Goal: Task Accomplishment & Management: Complete application form

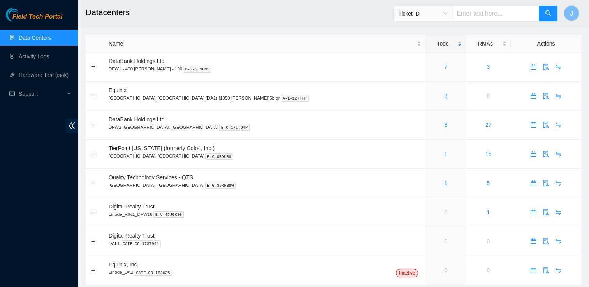
click at [51, 40] on link "Data Centers" at bounding box center [35, 38] width 32 height 6
click at [430, 125] on div "3" at bounding box center [446, 125] width 32 height 9
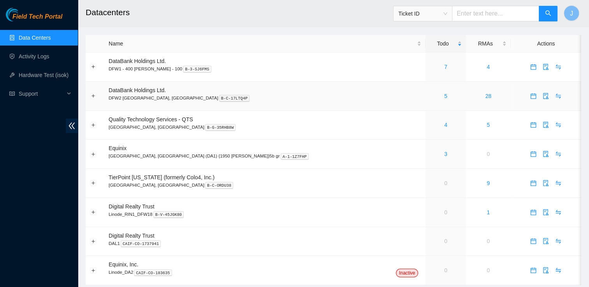
click at [430, 94] on div "5" at bounding box center [446, 96] width 32 height 9
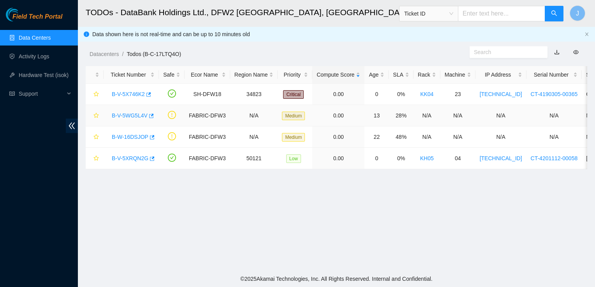
click at [135, 116] on link "B-V-5WG5L4V" at bounding box center [130, 116] width 36 height 6
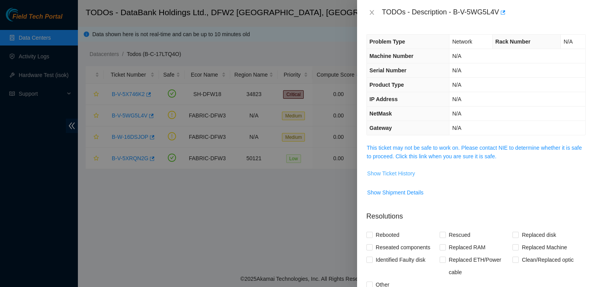
click at [391, 171] on span "Show Ticket History" at bounding box center [391, 173] width 48 height 9
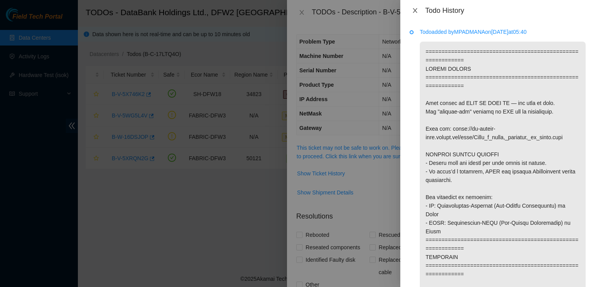
click at [413, 12] on icon "close" at bounding box center [415, 10] width 4 height 5
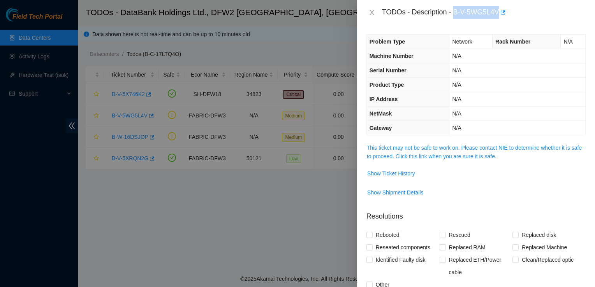
drag, startPoint x: 455, startPoint y: 14, endPoint x: 499, endPoint y: 18, distance: 44.2
click at [499, 18] on div "TODOs - Description - B-V-5WG5L4V" at bounding box center [484, 12] width 204 height 12
copy div "B-V-5WG5L4V"
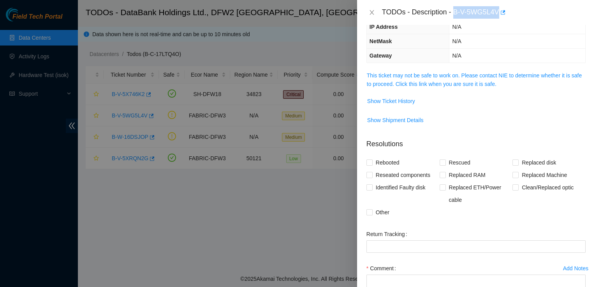
scroll to position [85, 0]
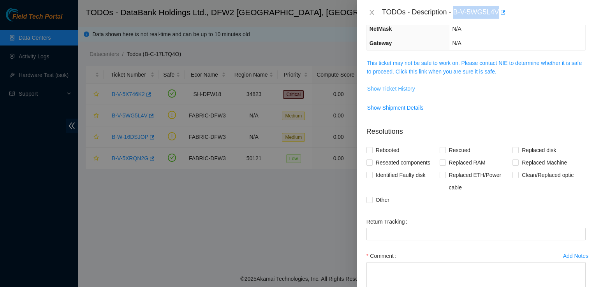
click at [409, 87] on span "Show Ticket History" at bounding box center [391, 89] width 48 height 9
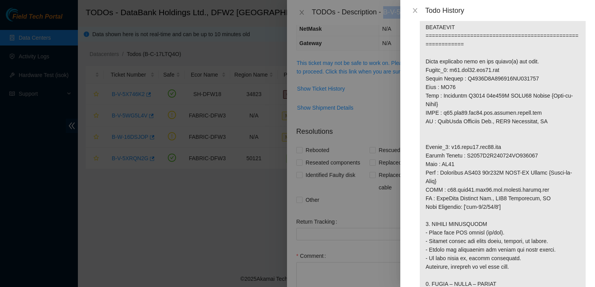
scroll to position [478, 0]
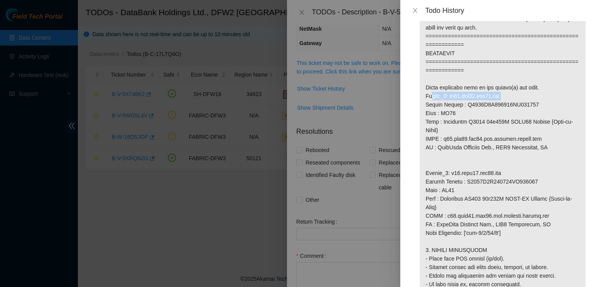
drag, startPoint x: 503, startPoint y: 98, endPoint x: 427, endPoint y: 95, distance: 76.4
click at [427, 95] on p at bounding box center [503, 100] width 166 height 1074
drag, startPoint x: 537, startPoint y: 107, endPoint x: 422, endPoint y: 98, distance: 115.2
click at [422, 98] on p at bounding box center [503, 100] width 166 height 1074
drag, startPoint x: 422, startPoint y: 98, endPoint x: 471, endPoint y: 112, distance: 50.9
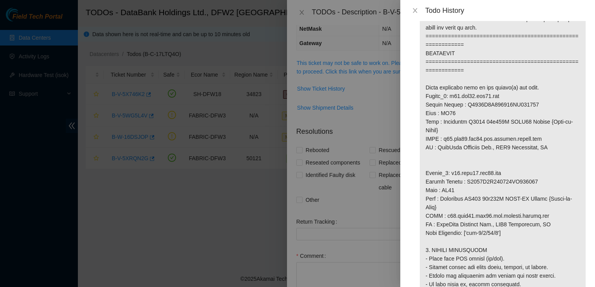
click at [471, 112] on p at bounding box center [503, 100] width 166 height 1074
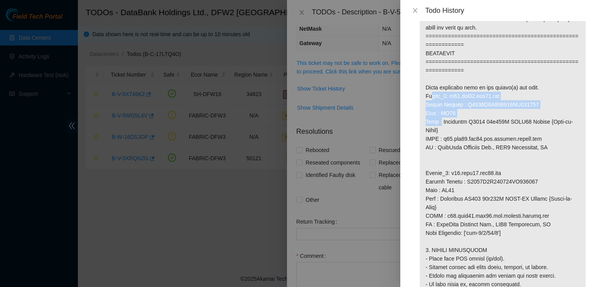
drag, startPoint x: 471, startPoint y: 112, endPoint x: 423, endPoint y: 97, distance: 50.5
click at [423, 97] on p at bounding box center [503, 100] width 166 height 1074
copy p "Router_1: r25.tor02.dfw03.fab Serial Number : R3250B2F155411AK301301 Rack : KE1…"
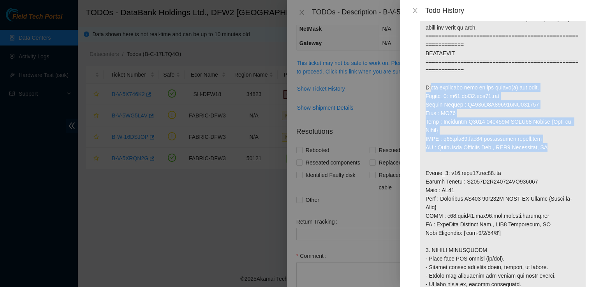
drag, startPoint x: 553, startPoint y: 148, endPoint x: 420, endPoint y: 88, distance: 146.1
click at [420, 88] on p at bounding box center [503, 100] width 166 height 1074
copy p "Below mentioned port on the router(s) are down. Router_1: r25.tor02.dfw03.fab S…"
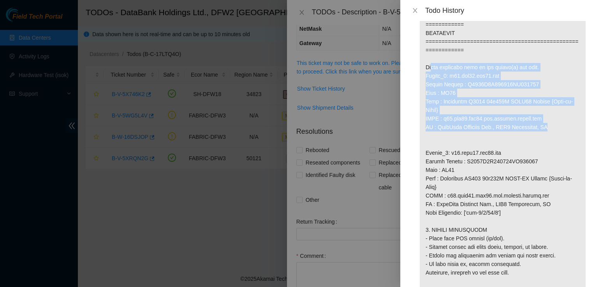
scroll to position [499, 0]
click at [519, 127] on p at bounding box center [503, 79] width 166 height 1074
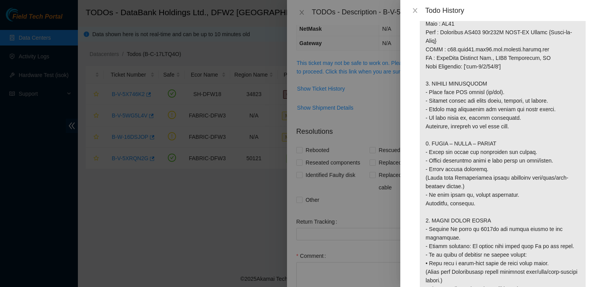
scroll to position [645, 0]
click at [415, 13] on icon "close" at bounding box center [415, 10] width 6 height 6
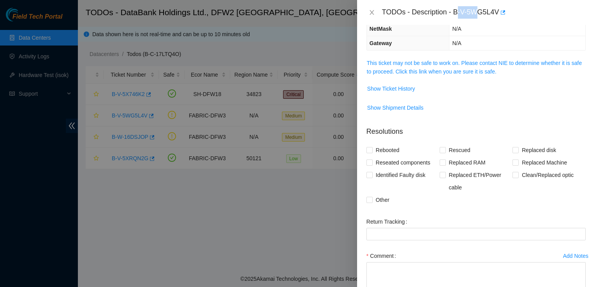
drag, startPoint x: 457, startPoint y: 10, endPoint x: 481, endPoint y: 12, distance: 24.6
click at [481, 12] on div "TODOs - Description - B-V-5WG5L4V" at bounding box center [484, 12] width 204 height 12
drag, startPoint x: 481, startPoint y: 12, endPoint x: 452, endPoint y: 12, distance: 28.8
click at [452, 12] on div "TODOs - Description - B-V-5WG5L4V" at bounding box center [484, 12] width 204 height 12
drag, startPoint x: 456, startPoint y: 12, endPoint x: 498, endPoint y: 11, distance: 42.1
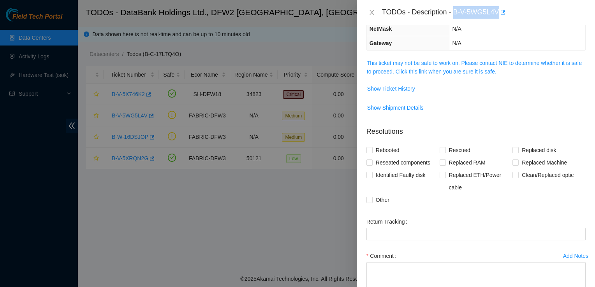
click at [498, 11] on div "TODOs - Description - B-V-5WG5L4V" at bounding box center [484, 12] width 204 height 12
copy div "B-V-5WG5L4V"
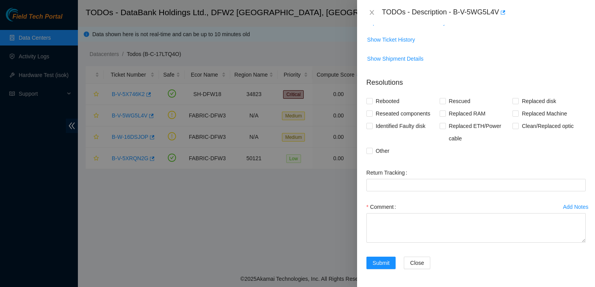
click at [558, 137] on div "Clean/Replaced optic" at bounding box center [549, 132] width 73 height 25
click at [406, 41] on span "Show Ticket History" at bounding box center [391, 39] width 48 height 9
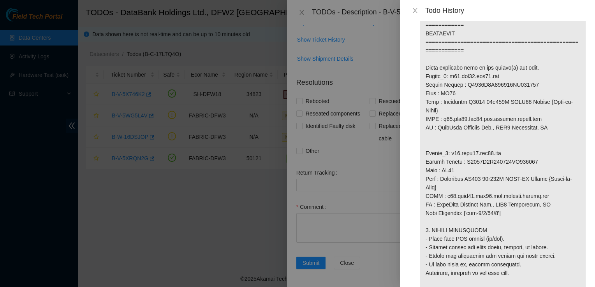
scroll to position [499, 0]
drag, startPoint x: 487, startPoint y: 163, endPoint x: 486, endPoint y: 168, distance: 4.4
click at [486, 168] on p at bounding box center [503, 79] width 166 height 1074
click at [559, 152] on p at bounding box center [503, 79] width 166 height 1074
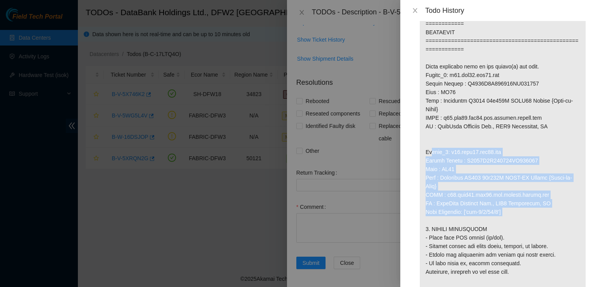
drag, startPoint x: 426, startPoint y: 151, endPoint x: 503, endPoint y: 210, distance: 97.2
click at [503, 210] on p at bounding box center [503, 79] width 166 height 1074
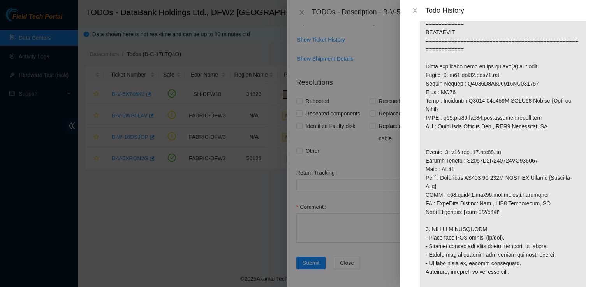
drag, startPoint x: 503, startPoint y: 210, endPoint x: 509, endPoint y: 230, distance: 20.6
click at [509, 230] on p at bounding box center [503, 79] width 166 height 1074
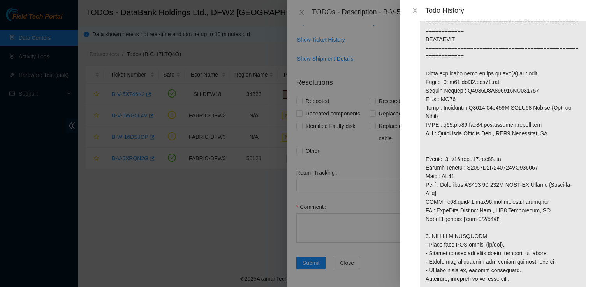
scroll to position [492, 0]
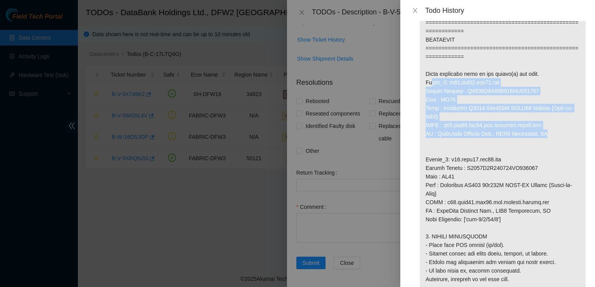
drag, startPoint x: 552, startPoint y: 133, endPoint x: 422, endPoint y: 84, distance: 138.8
click at [422, 84] on p at bounding box center [503, 87] width 166 height 1074
copy p "Router_1: r25.tor02.dfw03.fab Serial Number : R3250B2F155411AK301301 Rack : KE1…"
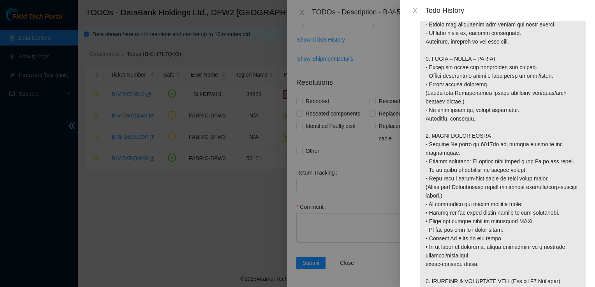
scroll to position [862, 0]
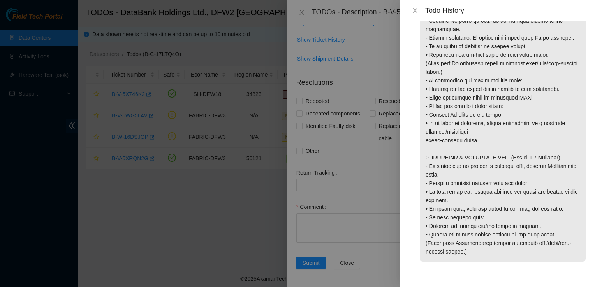
click at [418, 12] on icon "close" at bounding box center [415, 10] width 6 height 6
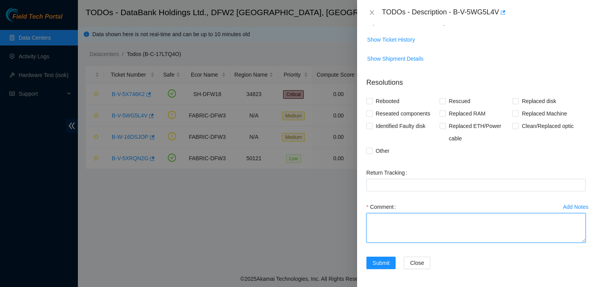
click at [389, 224] on textarea "Comment" at bounding box center [476, 228] width 219 height 30
type textarea "R"
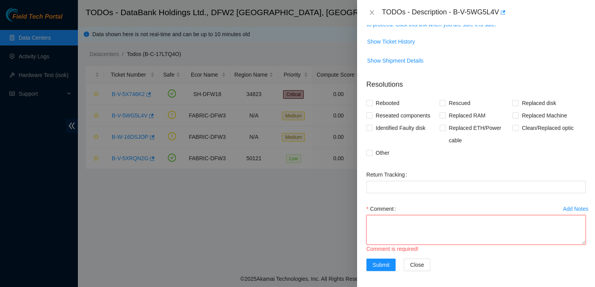
scroll to position [132, 0]
click at [384, 100] on span "Rebooted" at bounding box center [388, 103] width 30 height 12
click at [372, 100] on input "Rebooted" at bounding box center [369, 102] width 5 height 5
checkbox input "true"
click at [395, 114] on span "Reseated components" at bounding box center [403, 115] width 61 height 12
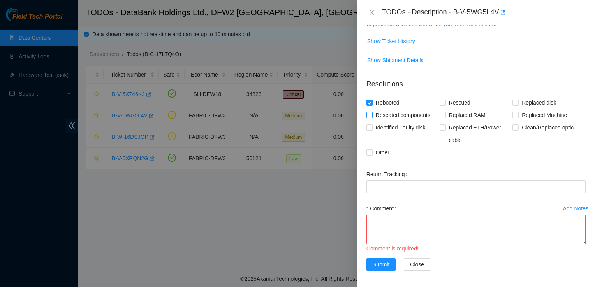
click at [372, 114] on input "Reseated components" at bounding box center [369, 114] width 5 height 5
checkbox input "true"
click at [521, 131] on span "Clean/Replaced optic" at bounding box center [548, 128] width 58 height 12
click at [518, 130] on input "Clean/Replaced optic" at bounding box center [515, 127] width 5 height 5
checkbox input "true"
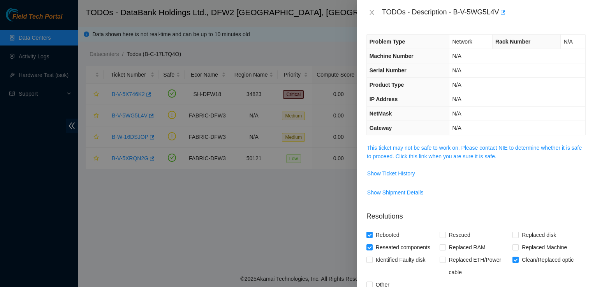
scroll to position [134, 0]
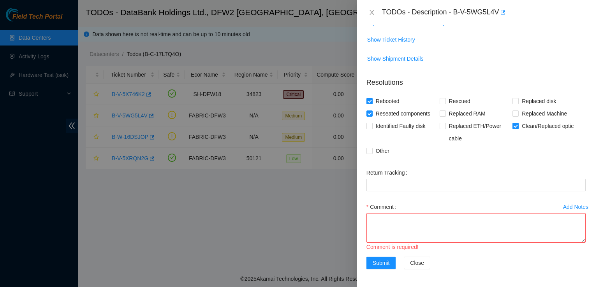
click at [575, 34] on span "Show Ticket History" at bounding box center [476, 40] width 219 height 12
click at [418, 236] on textarea "Comment" at bounding box center [476, 228] width 219 height 30
paste textarea "Reached out to connectivity team for further information on port number for KE1…"
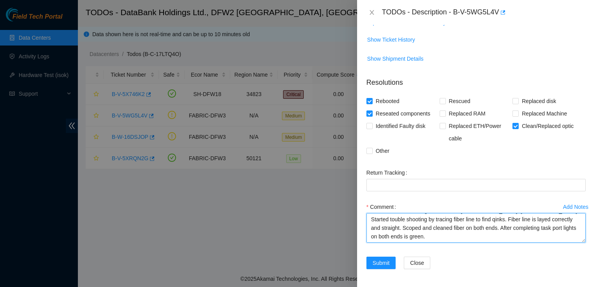
scroll to position [0, 0]
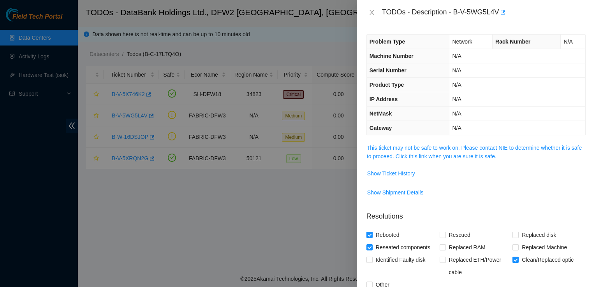
click at [454, 17] on div "TODOs - Description - B-V-5WG5L4V" at bounding box center [484, 12] width 204 height 12
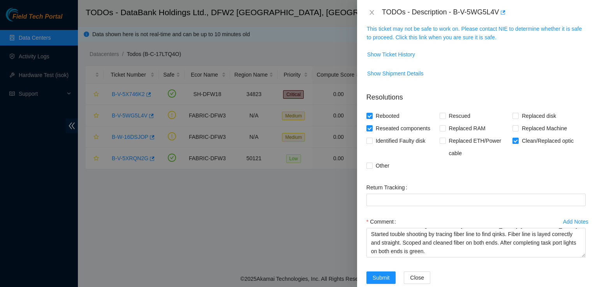
scroll to position [134, 0]
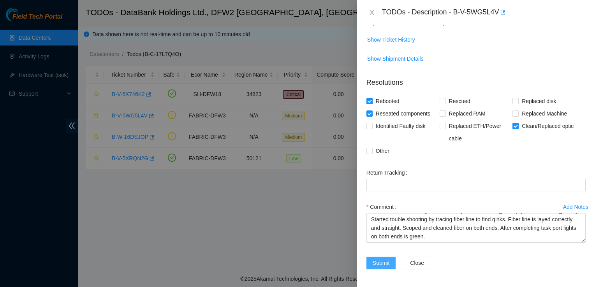
click at [382, 262] on span "Submit" at bounding box center [381, 263] width 17 height 9
type textarea "R"
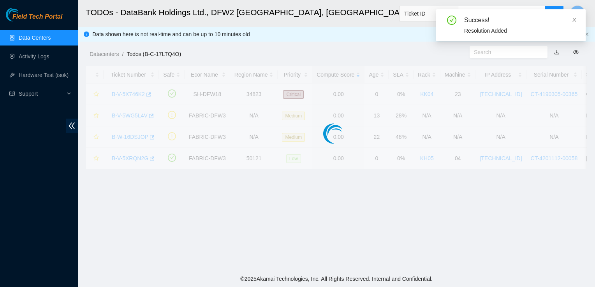
scroll to position [160, 0]
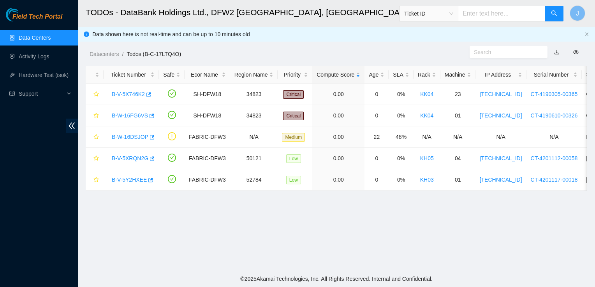
click at [26, 36] on link "Data Centers" at bounding box center [35, 38] width 32 height 6
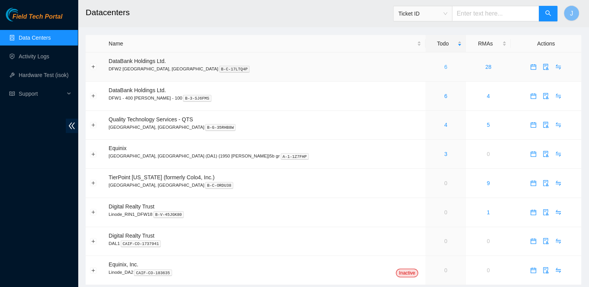
click at [444, 67] on link "6" at bounding box center [445, 67] width 3 height 6
